Goal: Information Seeking & Learning: Learn about a topic

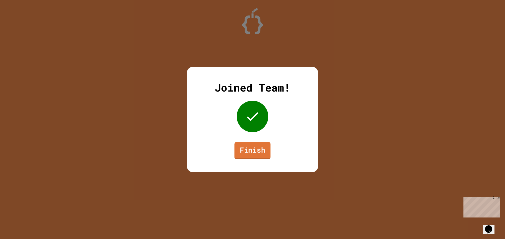
click at [265, 144] on link "Finish" at bounding box center [252, 150] width 36 height 17
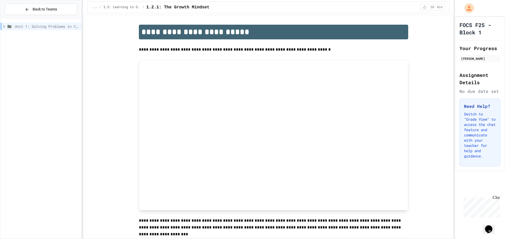
click at [25, 26] on span "Unit 1: Solving Problems in Computer Science" at bounding box center [47, 27] width 64 height 6
click at [29, 39] on div "1.2: Learning to Solve Hard Problems" at bounding box center [41, 36] width 81 height 8
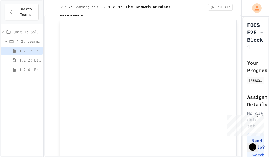
scroll to position [53, 0]
click at [262, 115] on div "Close" at bounding box center [260, 117] width 7 height 7
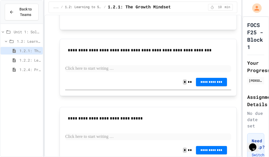
scroll to position [399, 0]
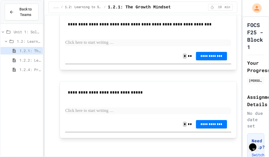
click at [24, 59] on span "1.2.2: Learning to Solve Hard Problems" at bounding box center [29, 61] width 21 height 6
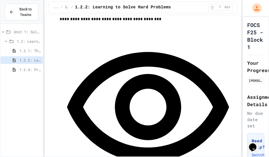
scroll to position [663, 0]
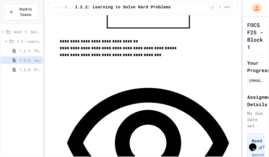
click at [32, 69] on span "1.2.4: Problem Solving Practice" at bounding box center [29, 70] width 21 height 6
